Goal: Information Seeking & Learning: Learn about a topic

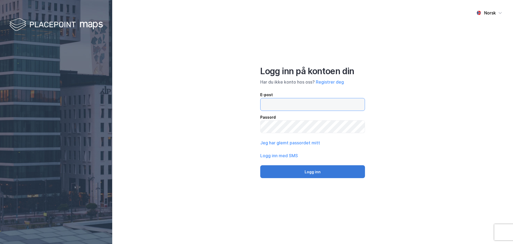
type input "[PERSON_NAME][EMAIL_ADDRESS][DOMAIN_NAME]"
click at [313, 172] on button "Logg inn" at bounding box center [312, 171] width 105 height 13
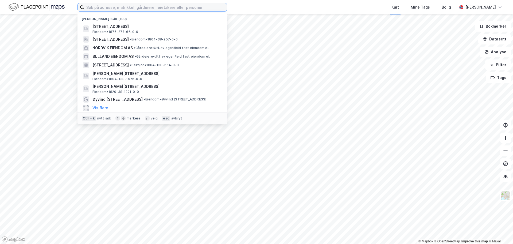
click at [128, 9] on input at bounding box center [155, 7] width 143 height 8
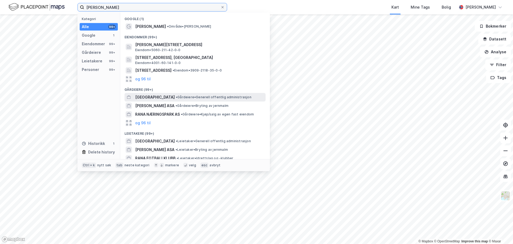
type input "[PERSON_NAME]"
click at [155, 99] on span "[GEOGRAPHIC_DATA]" at bounding box center [155, 97] width 40 height 6
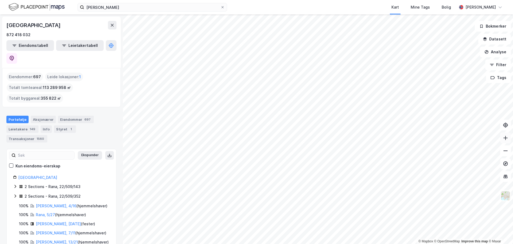
click at [510, 139] on button at bounding box center [506, 137] width 11 height 11
click at [503, 137] on button at bounding box center [506, 137] width 11 height 11
click at [224, 243] on html "Rana Kart Mine Tags [PERSON_NAME] © Mapbox © OpenStreetMap Improve this map © M…" at bounding box center [256, 122] width 513 height 244
click at [506, 139] on icon at bounding box center [505, 137] width 5 height 5
click at [50, 203] on link "[PERSON_NAME], 4/16" at bounding box center [56, 205] width 41 height 5
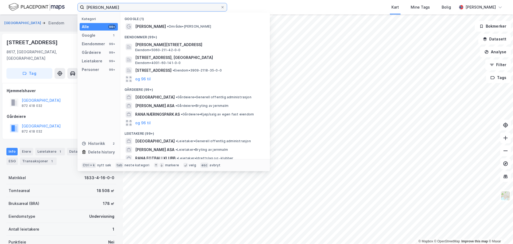
click at [139, 8] on input "[PERSON_NAME]" at bounding box center [152, 7] width 136 height 8
click at [222, 7] on icon at bounding box center [223, 7] width 2 height 2
click at [221, 7] on input "[PERSON_NAME]" at bounding box center [152, 7] width 136 height 8
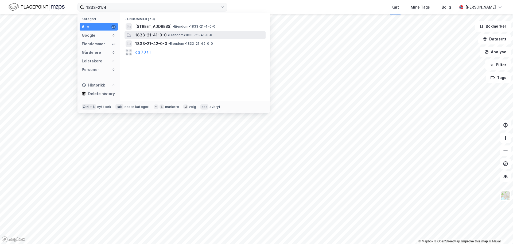
click at [150, 35] on span "1833-21-41-0-0" at bounding box center [151, 35] width 32 height 6
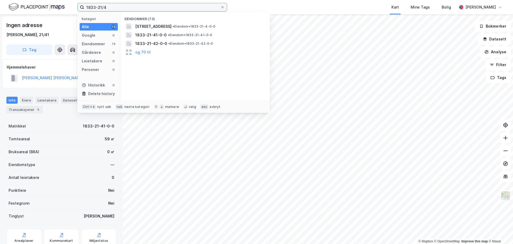
click at [115, 8] on input "1833-21/4" at bounding box center [152, 7] width 136 height 8
click at [120, 7] on input "1833-21/4" at bounding box center [152, 7] width 136 height 8
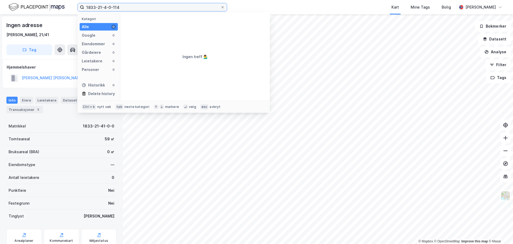
click at [105, 6] on input "1833-21-4-0-114" at bounding box center [152, 7] width 136 height 8
click at [125, 8] on input "1833-21/4-0-114" at bounding box center [152, 7] width 136 height 8
click at [113, 6] on input "1833-21/4-0-118" at bounding box center [152, 7] width 136 height 8
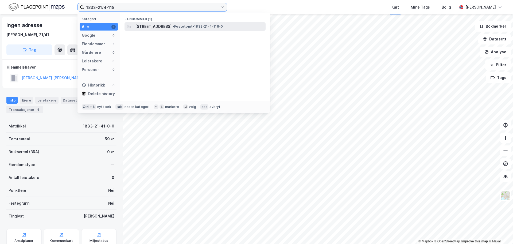
type input "1833-21/4-118"
click at [153, 26] on span "[STREET_ADDRESS]" at bounding box center [153, 26] width 36 height 6
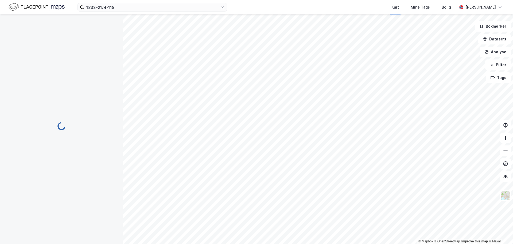
scroll to position [1, 0]
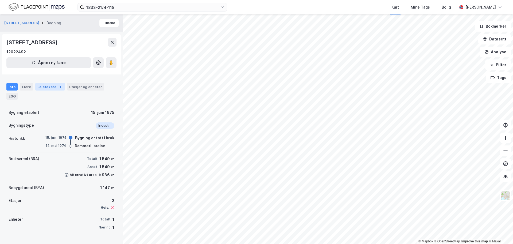
click at [43, 87] on div "Leietakere 1" at bounding box center [50, 86] width 30 height 7
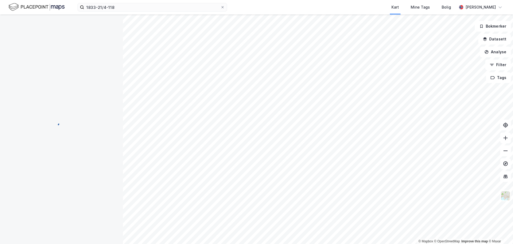
scroll to position [1, 0]
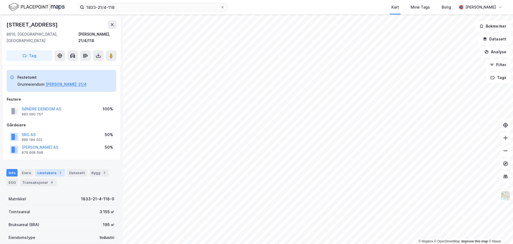
click at [43, 169] on div "Leietakere 1" at bounding box center [50, 172] width 30 height 7
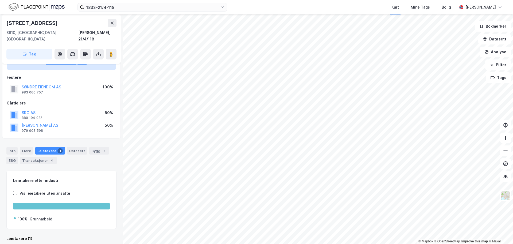
scroll to position [58, 0]
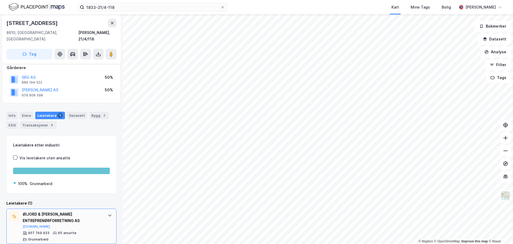
click at [41, 213] on div "ØIJORD & [PERSON_NAME] ENTREPRENØRFORRETNING AS" at bounding box center [63, 217] width 80 height 13
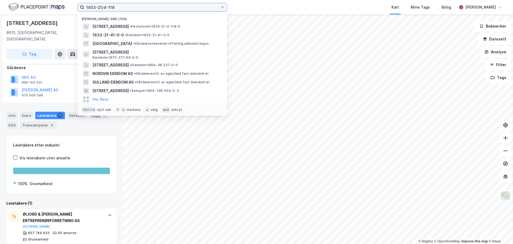
click at [140, 7] on input "1833-21/4-118" at bounding box center [152, 7] width 136 height 8
click at [224, 7] on icon at bounding box center [222, 7] width 3 height 3
click at [221, 7] on input "1833-21/4-118" at bounding box center [152, 7] width 136 height 8
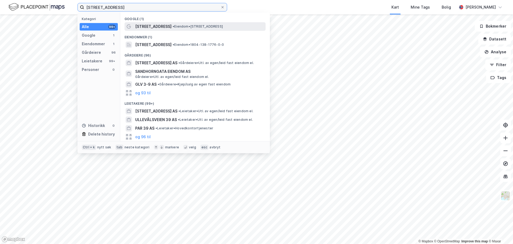
type input "[STREET_ADDRESS]"
click at [160, 28] on span "[STREET_ADDRESS]" at bounding box center [153, 26] width 36 height 6
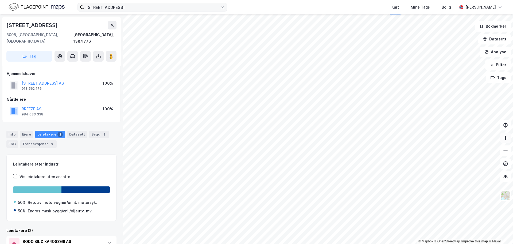
click at [508, 141] on button at bounding box center [506, 137] width 11 height 11
click at [504, 155] on button at bounding box center [506, 150] width 11 height 11
